Goal: Task Accomplishment & Management: Complete application form

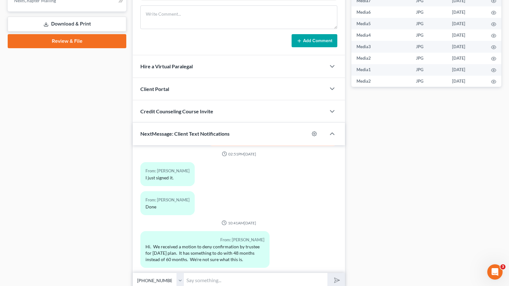
scroll to position [316, 0]
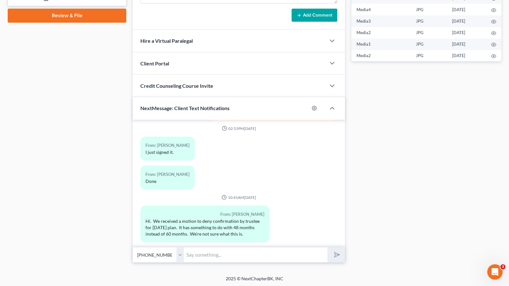
click at [238, 258] on input "text" at bounding box center [256, 255] width 144 height 16
click at [182, 260] on select "Select +1 (816) 316-3575 - John Jones +1 (816) 786-6275 - Rachelle Jones" at bounding box center [158, 255] width 51 height 16
select select "1"
click at [133, 247] on select "Select +1 (816) 316-3575 - John Jones +1 (816) 786-6275 - Rachelle Jones" at bounding box center [158, 255] width 51 height 16
click at [202, 254] on input "text" at bounding box center [256, 255] width 144 height 16
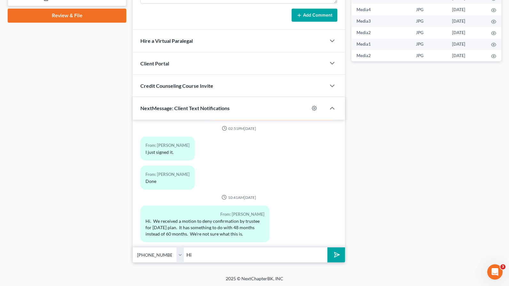
type input "H"
type input "Good morning, Rachelle. The Plan can't be confirmed until the Objection to Clai…"
click at [327, 248] on button "submit" at bounding box center [336, 255] width 18 height 15
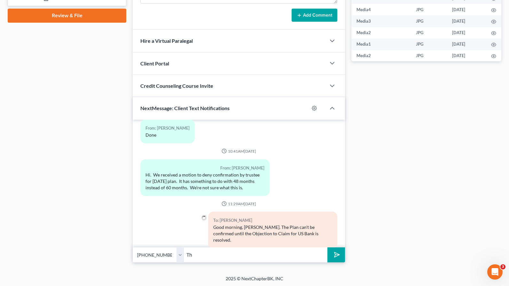
type input "T"
type input "The Trustee's calculation shows that the Plan is running too short with the ste…"
click at [327, 248] on button "submit" at bounding box center [336, 255] width 18 height 15
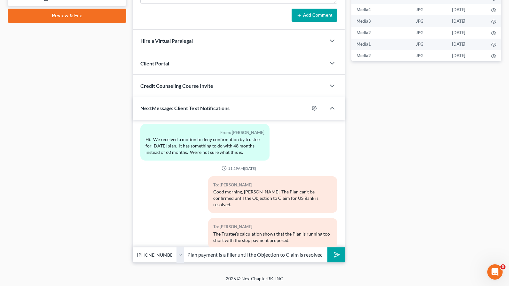
scroll to position [0, 71]
type input "However, as we discussed, this Plan payment is a filler until the Objection to …"
click at [327, 248] on button "submit" at bounding box center [336, 255] width 18 height 15
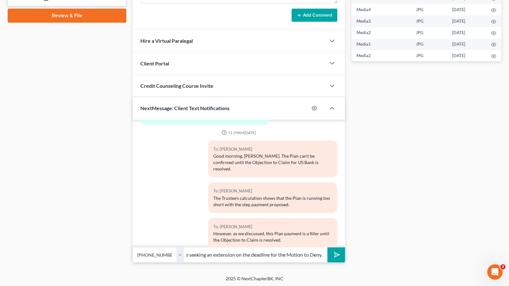
scroll to position [0, 190]
type input "Thus, we won't file an Amended Plan until the Objection is resolved which means…"
click at [327, 248] on button "submit" at bounding box center [336, 255] width 18 height 15
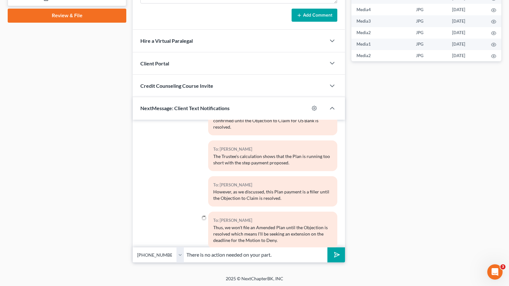
type input "There is no action needed on your part."
click at [327, 248] on button "submit" at bounding box center [336, 255] width 18 height 15
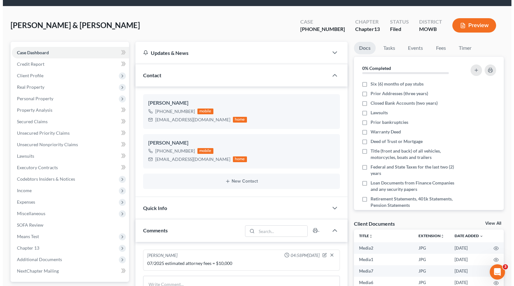
scroll to position [0, 0]
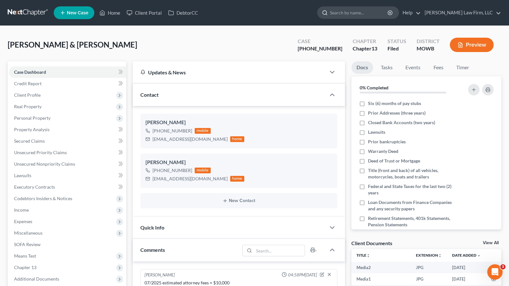
click at [388, 15] on input "search" at bounding box center [359, 13] width 58 height 12
type input "elliott"
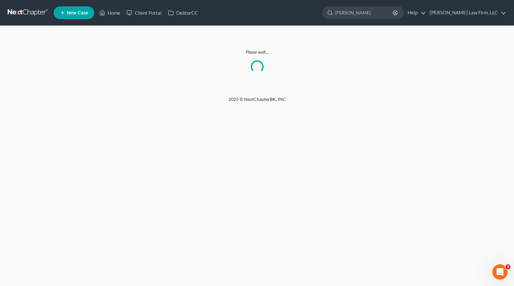
click at [33, 16] on link at bounding box center [28, 13] width 41 height 12
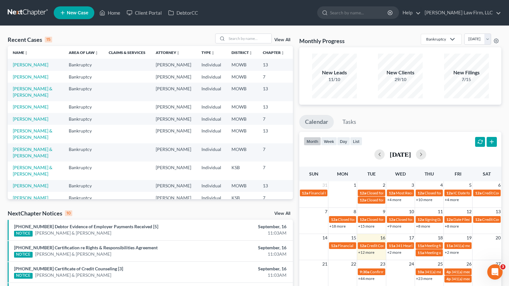
click at [168, 212] on div "NextChapter Notices 10 View All" at bounding box center [150, 215] width 285 height 10
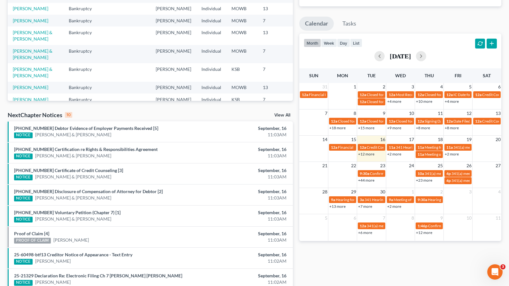
scroll to position [142, 0]
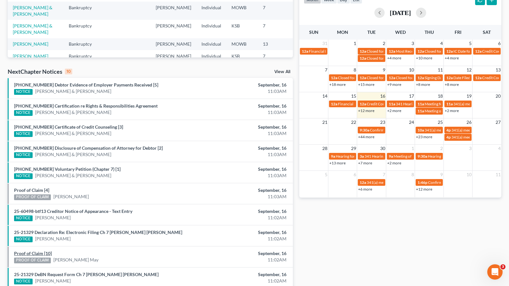
click at [45, 252] on link "Proof of Claim [10]" at bounding box center [33, 253] width 38 height 5
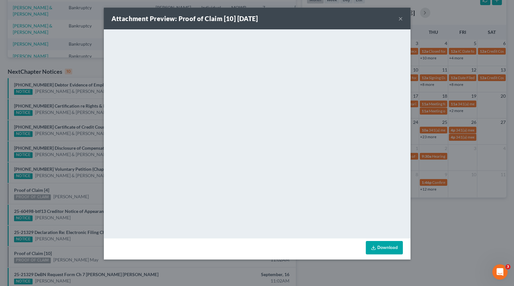
click at [460, 242] on div "Attachment Preview: Proof of Claim [10] 09/16/2025 × <object ng-attr-data='http…" at bounding box center [257, 143] width 514 height 286
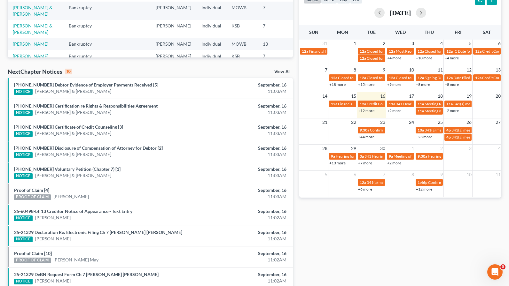
scroll to position [172, 0]
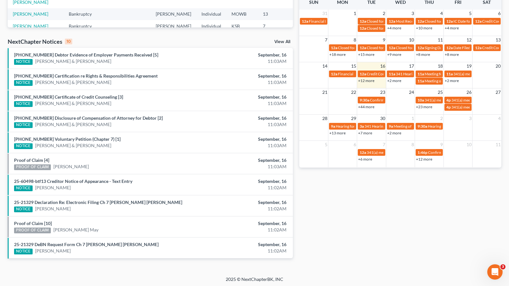
click at [289, 40] on link "View All" at bounding box center [282, 42] width 16 height 4
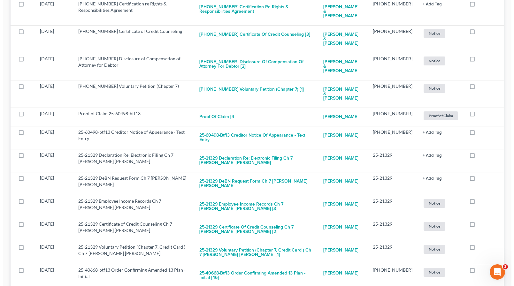
scroll to position [320, 0]
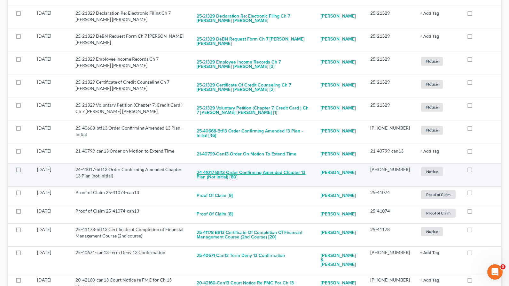
click at [249, 167] on button "24-41017-btf13 Order Confirming Amended Chapter 13 Plan (not initial) [80]" at bounding box center [254, 175] width 114 height 17
checkbox input "true"
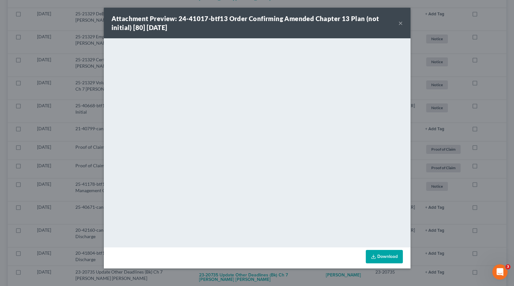
click at [80, 67] on div "Attachment Preview: 24-41017-btf13 Order Confirming Amended Chapter 13 Plan (no…" at bounding box center [257, 143] width 514 height 286
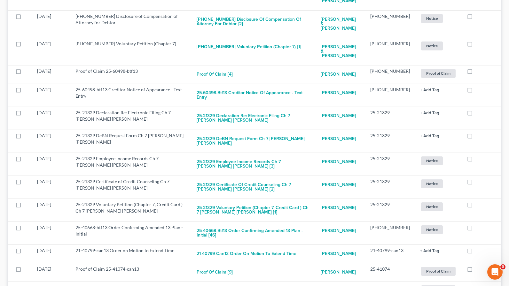
scroll to position [0, 0]
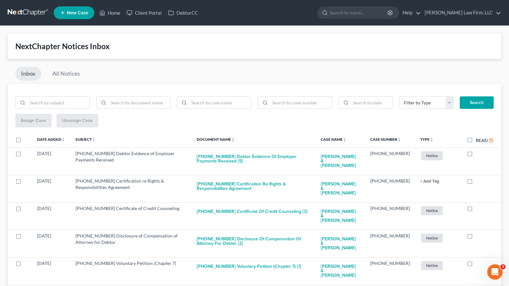
click at [27, 5] on nav "Home New Case Client Portal DebtorCC Sader Law Firm, LLC jlee@saderlawfirm.com …" at bounding box center [254, 13] width 509 height 26
click at [31, 24] on nav "Home New Case Client Portal DebtorCC Sader Law Firm, LLC jlee@saderlawfirm.com …" at bounding box center [254, 13] width 509 height 26
click at [31, 17] on link at bounding box center [28, 13] width 41 height 12
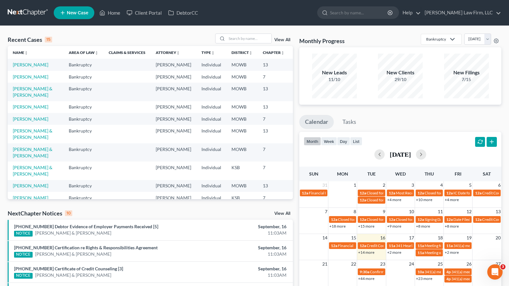
click at [182, 206] on div "Recent Cases 15 View All Name unfold_more expand_more expand_less Area of Law u…" at bounding box center [149, 237] width 291 height 407
click at [245, 37] on input "search" at bounding box center [249, 38] width 45 height 9
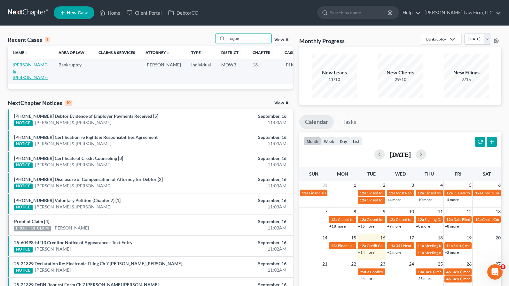
type input "hague"
click at [25, 72] on link "[PERSON_NAME] & [PERSON_NAME]" at bounding box center [30, 71] width 35 height 18
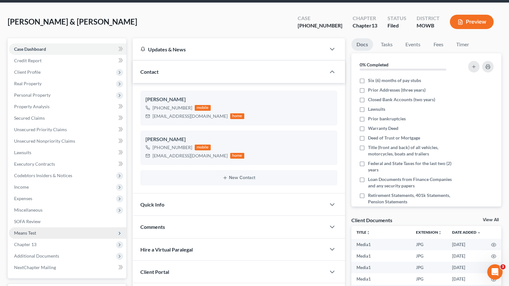
scroll to position [35, 0]
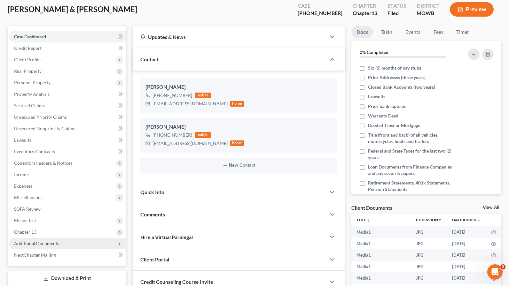
click at [57, 247] on span "Additional Documents" at bounding box center [67, 244] width 117 height 12
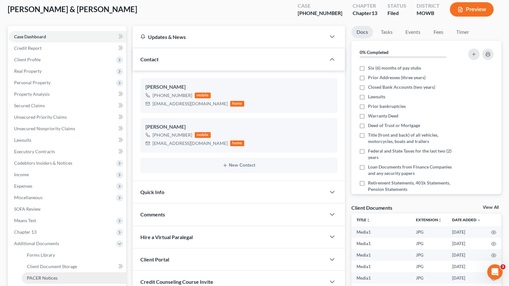
click at [57, 279] on link "PACER Notices" at bounding box center [74, 279] width 105 height 12
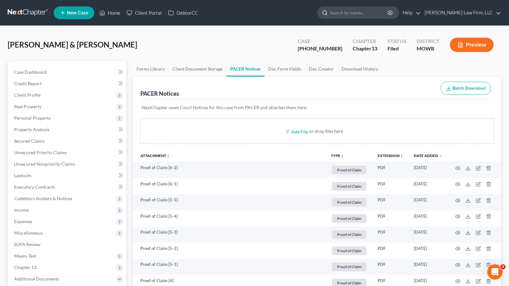
click at [382, 15] on input "search" at bounding box center [359, 13] width 58 height 12
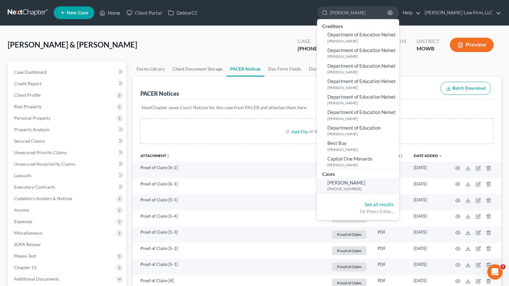
type input "[PERSON_NAME]"
click at [365, 183] on span "[PERSON_NAME]" at bounding box center [346, 183] width 38 height 6
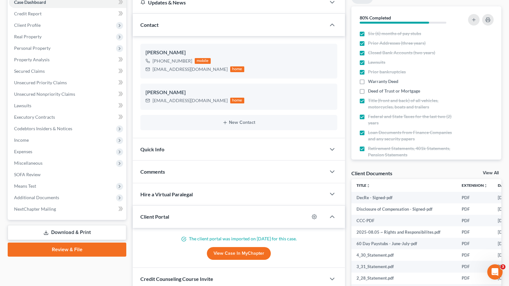
scroll to position [142, 0]
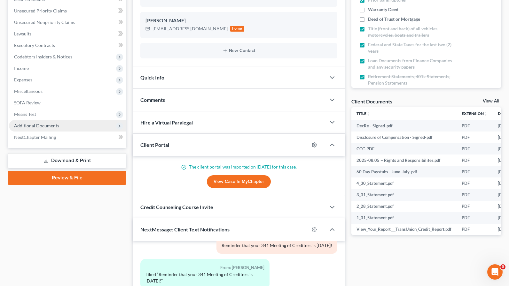
click at [44, 120] on span "Additional Documents" at bounding box center [67, 126] width 117 height 12
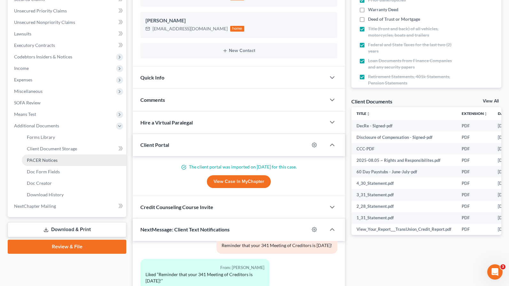
click at [53, 159] on span "PACER Notices" at bounding box center [42, 160] width 31 height 5
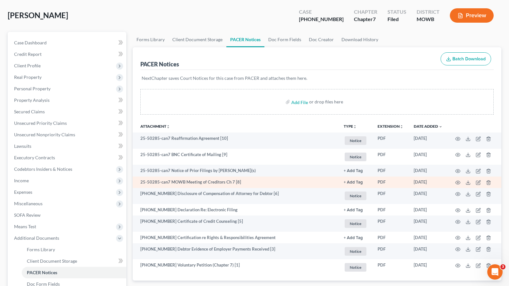
scroll to position [71, 0]
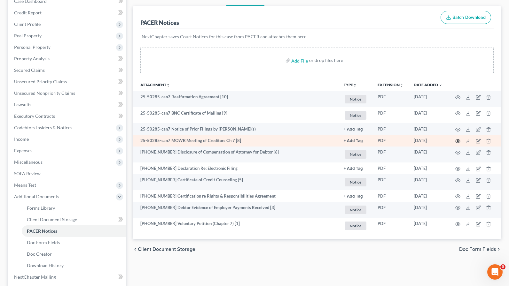
click at [460, 138] on td at bounding box center [474, 141] width 54 height 12
click at [458, 141] on circle "button" at bounding box center [457, 141] width 1 height 1
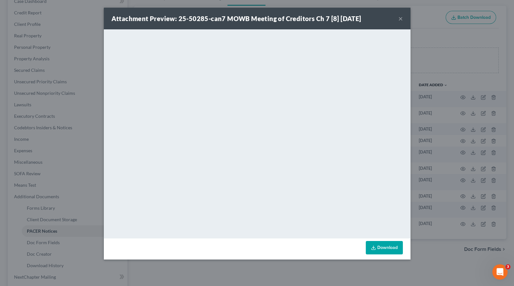
click at [445, 253] on div "Attachment Preview: 25-50285-can7 MOWB Meeting of Creditors Ch 7 [8] [DATE] × D…" at bounding box center [257, 143] width 514 height 286
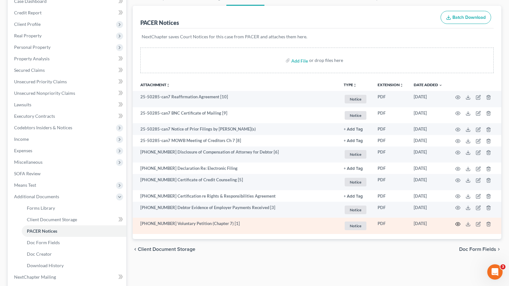
click at [458, 223] on icon "button" at bounding box center [457, 224] width 5 height 5
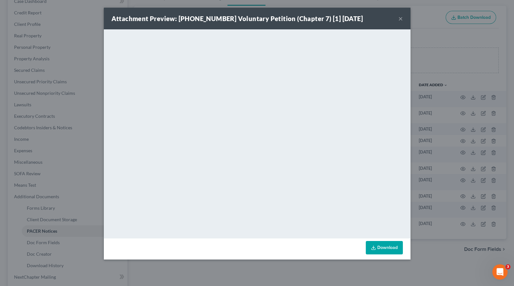
click at [83, 135] on div "Attachment Preview: [PHONE_NUMBER] Voluntary Petition (Chapter 7) [1] [DATE] × …" at bounding box center [257, 143] width 514 height 286
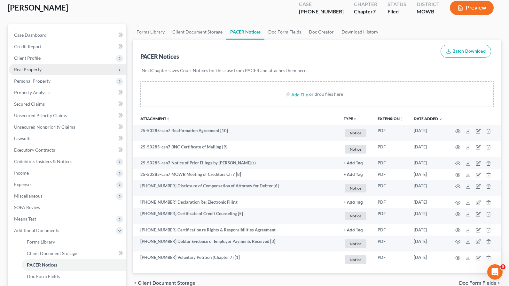
scroll to position [0, 0]
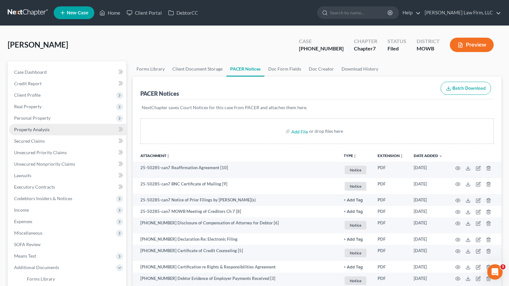
click at [59, 131] on link "Property Analysis" at bounding box center [67, 130] width 117 height 12
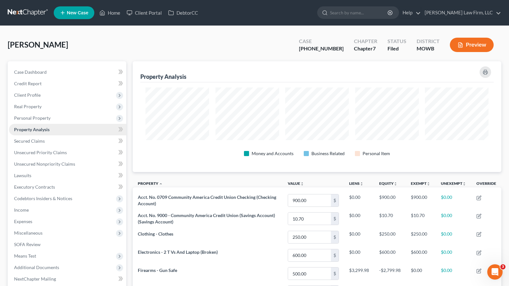
scroll to position [111, 368]
click at [60, 120] on span "Personal Property" at bounding box center [67, 119] width 117 height 12
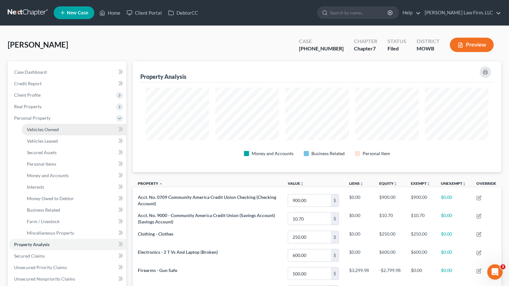
click at [58, 129] on span "Vehicles Owned" at bounding box center [43, 129] width 32 height 5
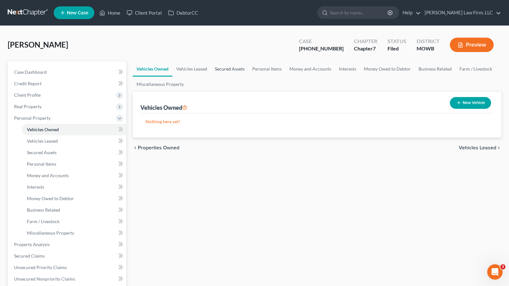
click at [226, 70] on link "Secured Assets" at bounding box center [229, 68] width 37 height 15
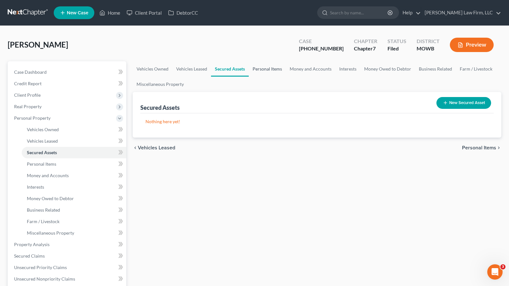
click at [273, 69] on link "Personal Items" at bounding box center [267, 68] width 37 height 15
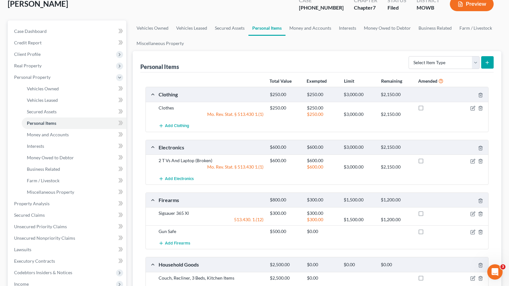
scroll to position [2, 0]
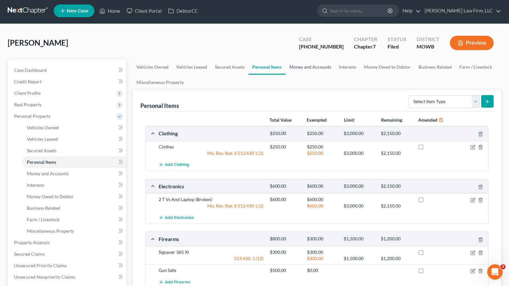
click at [310, 62] on link "Money and Accounts" at bounding box center [310, 66] width 50 height 15
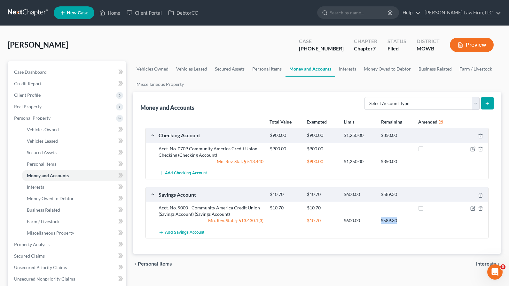
drag, startPoint x: 399, startPoint y: 221, endPoint x: 377, endPoint y: 221, distance: 22.4
click at [377, 221] on div "$10.70 $600.00 $589.30" at bounding box center [359, 221] width 185 height 6
click at [373, 229] on div "Add Savings Account" at bounding box center [321, 233] width 333 height 12
